Goal: Browse casually

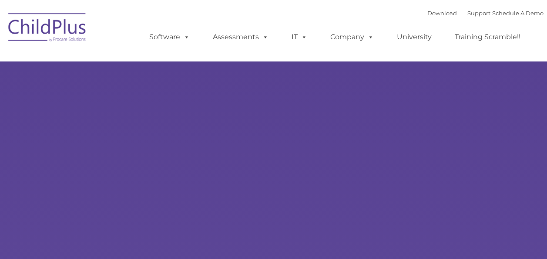
type input ""
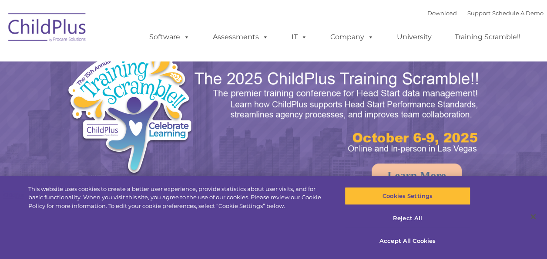
select select "MEDIUM"
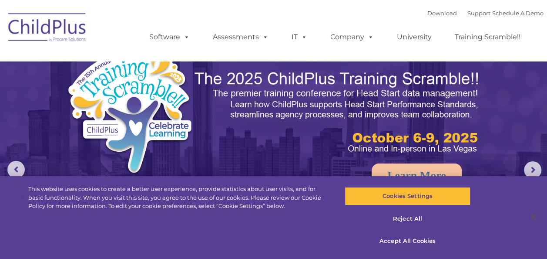
click at [303, 71] on img at bounding box center [338, 112] width 288 height 86
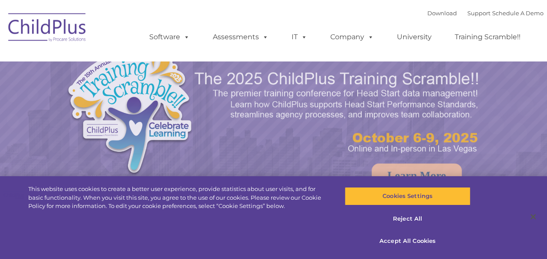
select select "MEDIUM"
